Goal: Task Accomplishment & Management: Manage account settings

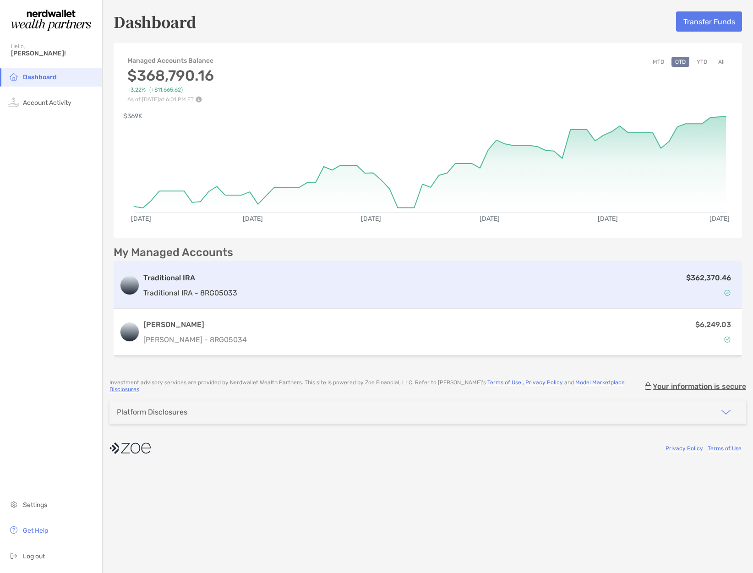
click at [549, 286] on div "$362,370.46" at bounding box center [488, 285] width 495 height 27
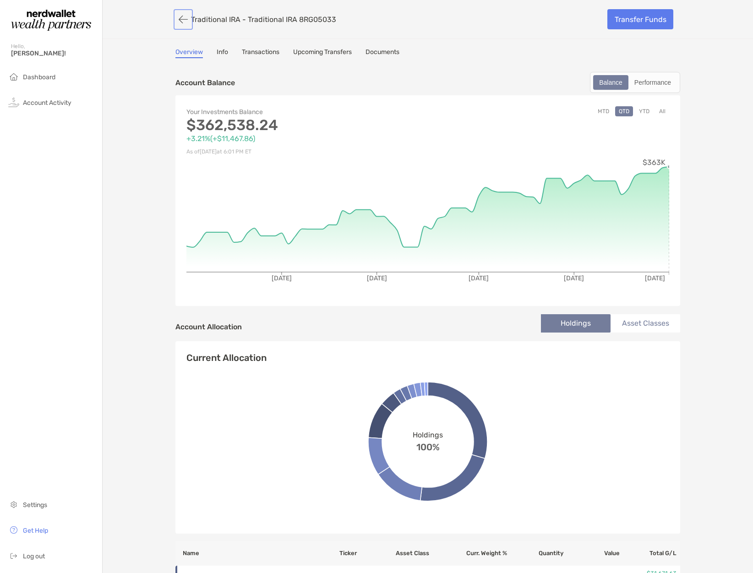
drag, startPoint x: 181, startPoint y: 21, endPoint x: 287, endPoint y: 217, distance: 223.3
click at [181, 22] on button "button" at bounding box center [183, 19] width 16 height 17
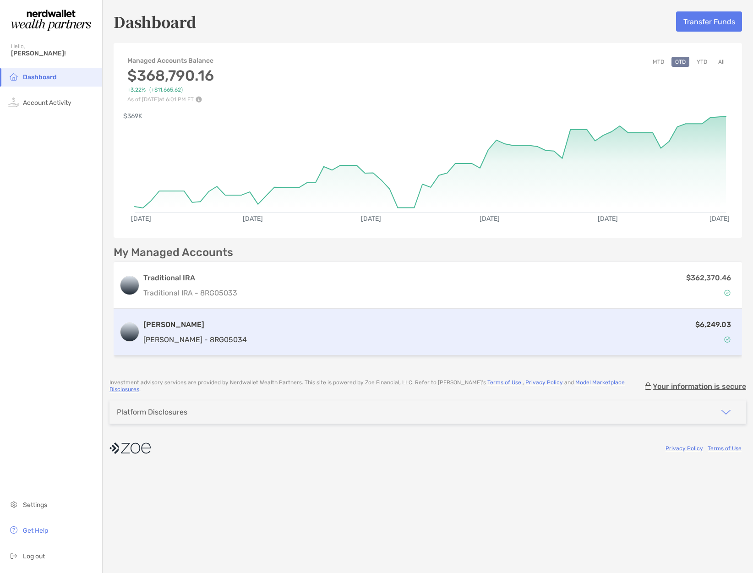
click at [661, 332] on div "$6,249.03" at bounding box center [493, 332] width 486 height 27
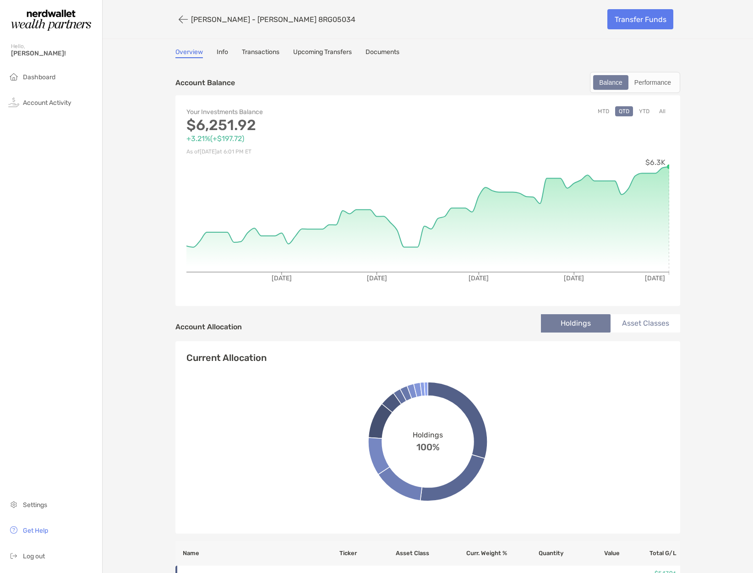
drag, startPoint x: 694, startPoint y: 224, endPoint x: 695, endPoint y: 238, distance: 13.3
click at [694, 227] on div "[PERSON_NAME] - [PERSON_NAME] 8RG05034 Transfer Funds Overview Info Transaction…" at bounding box center [428, 523] width 650 height 1047
drag, startPoint x: 28, startPoint y: 557, endPoint x: 38, endPoint y: 534, distance: 24.6
click at [28, 557] on span "Log out" at bounding box center [34, 556] width 22 height 8
